Goal: Transaction & Acquisition: Purchase product/service

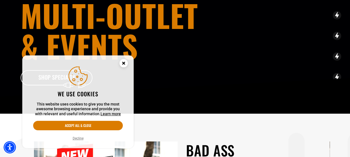
scroll to position [84, 0]
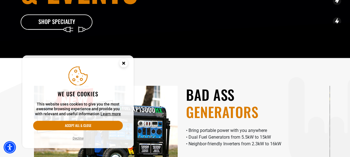
click at [81, 138] on button "Decline" at bounding box center [78, 139] width 14 height 6
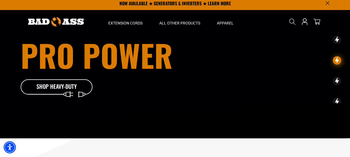
scroll to position [0, 0]
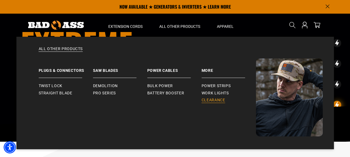
click at [213, 100] on span "Clearance" at bounding box center [214, 100] width 24 height 5
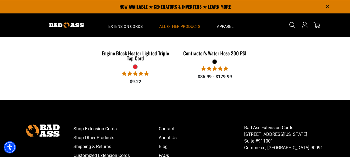
scroll to position [84, 0]
